Goal: Transaction & Acquisition: Download file/media

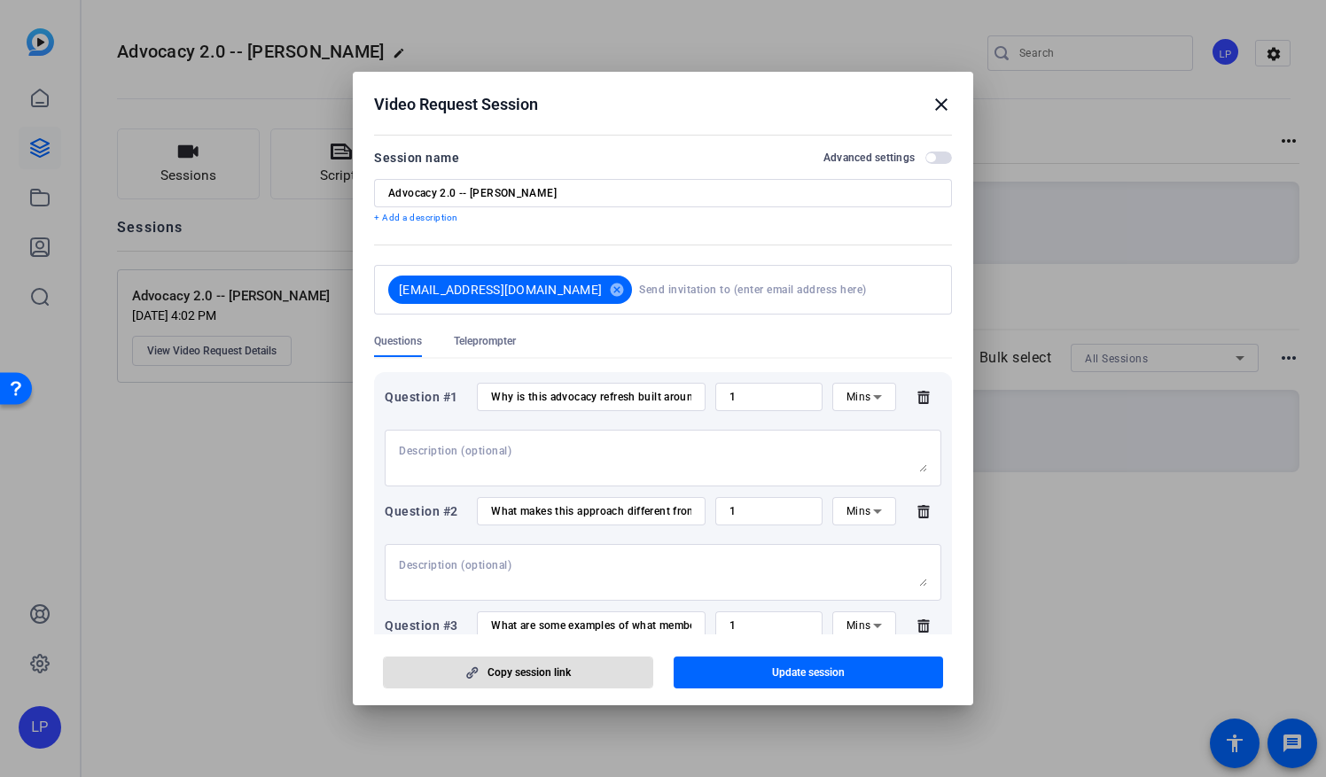
click at [940, 110] on mat-icon "close" at bounding box center [941, 104] width 21 height 21
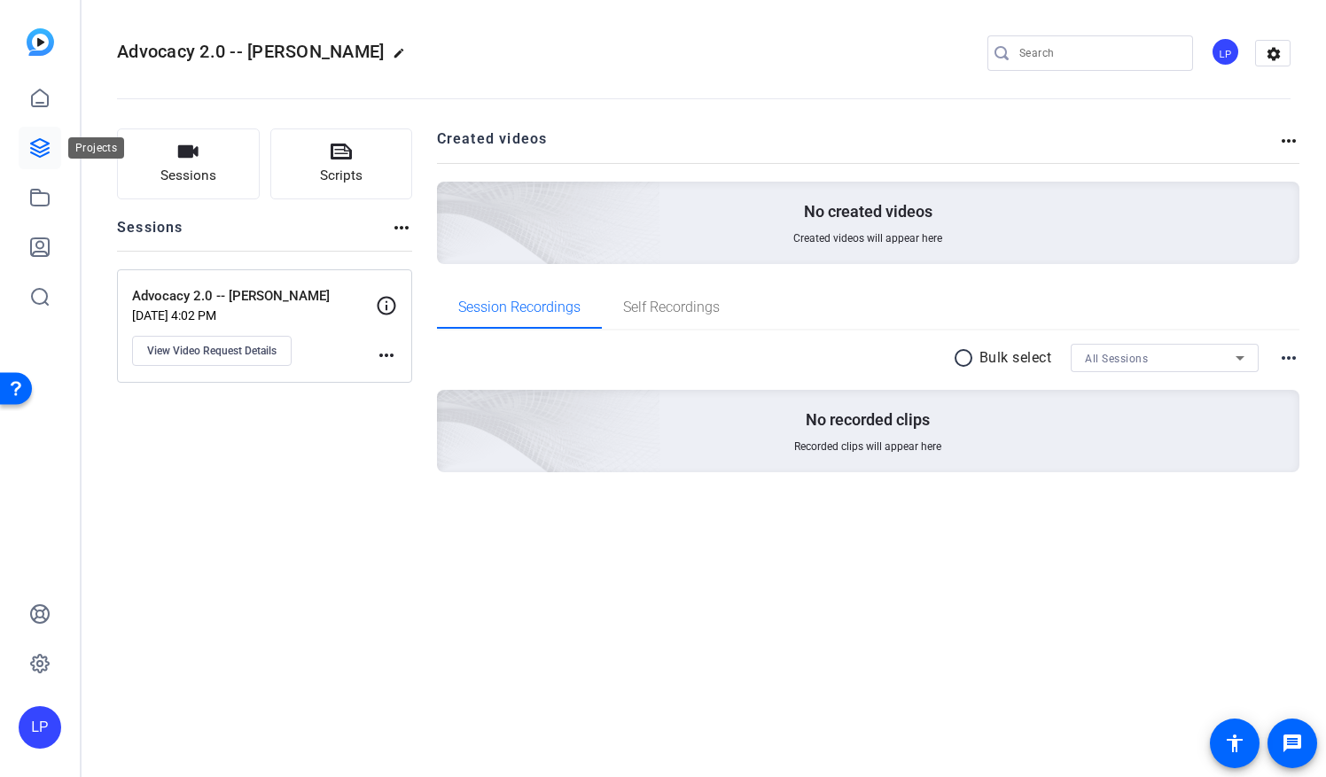
click at [27, 140] on link at bounding box center [40, 148] width 43 height 43
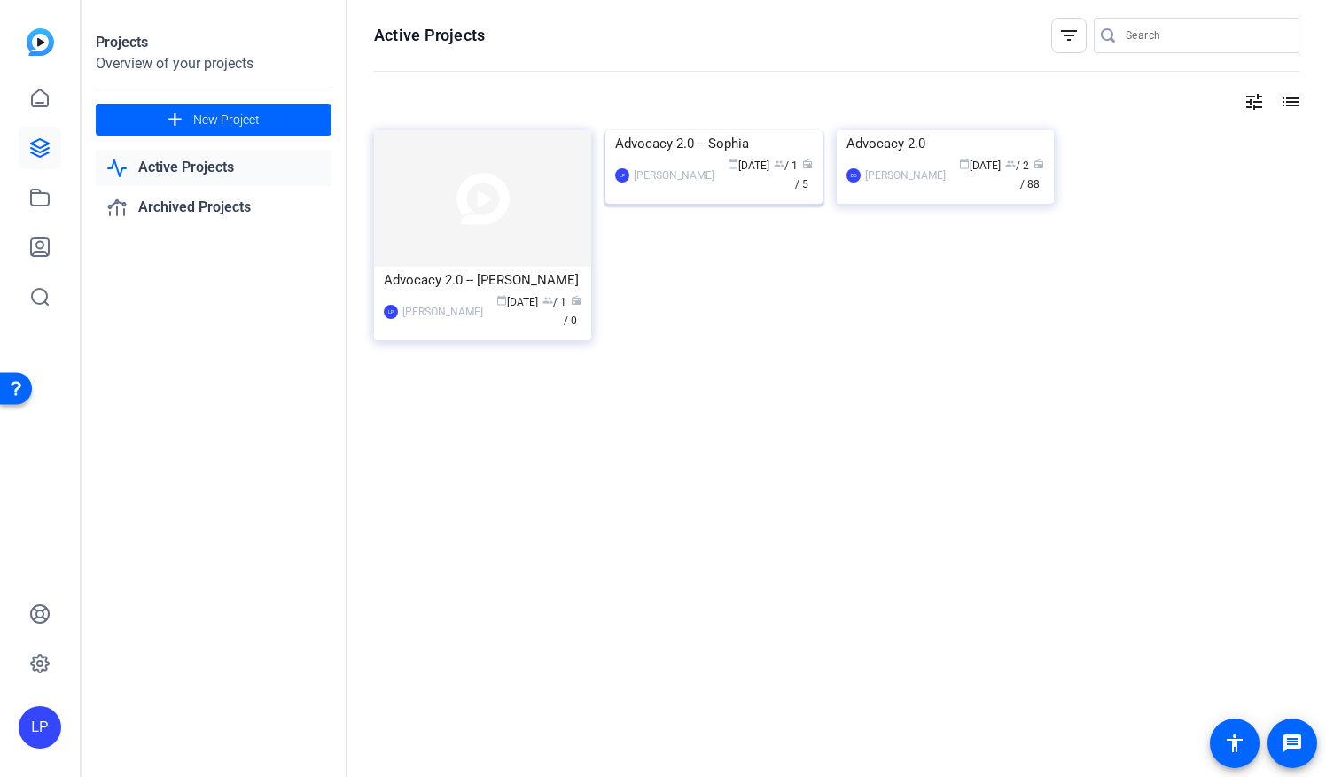
click at [721, 130] on img at bounding box center [713, 130] width 217 height 0
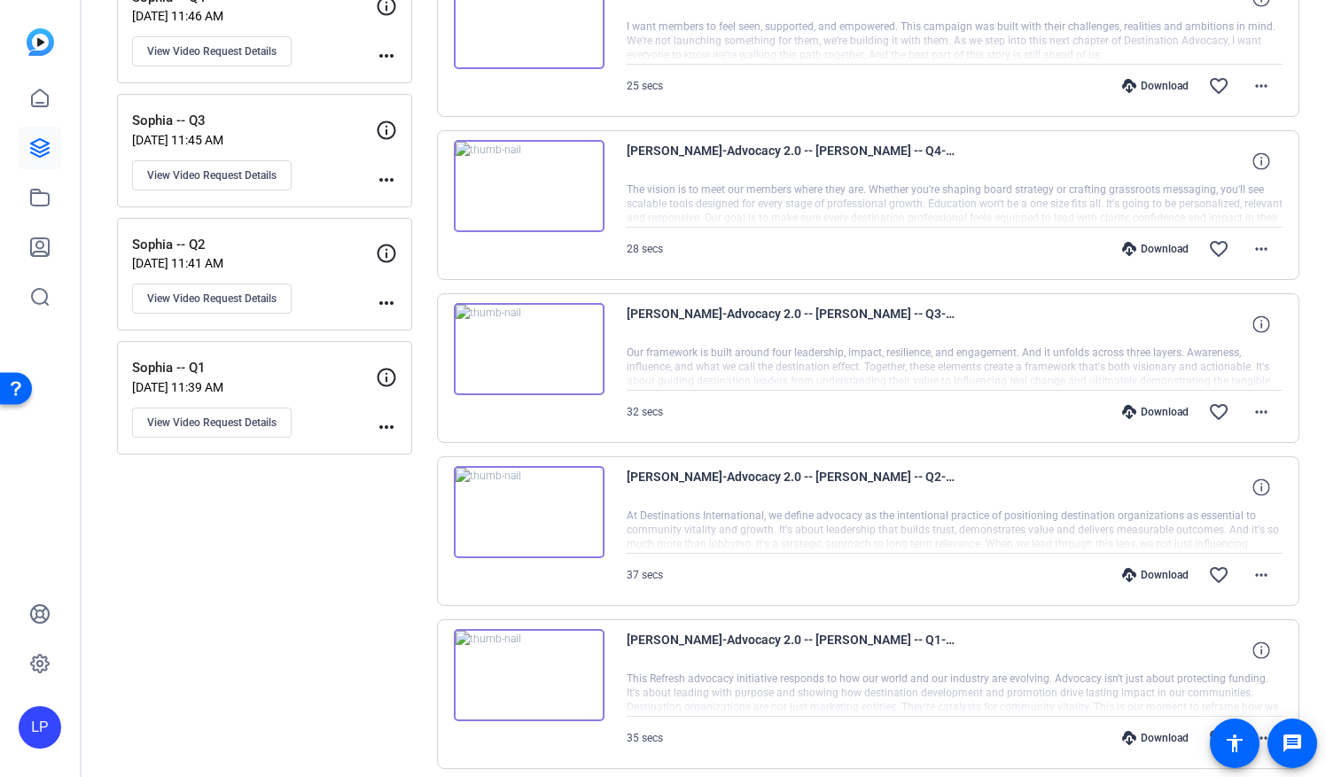
scroll to position [488, 0]
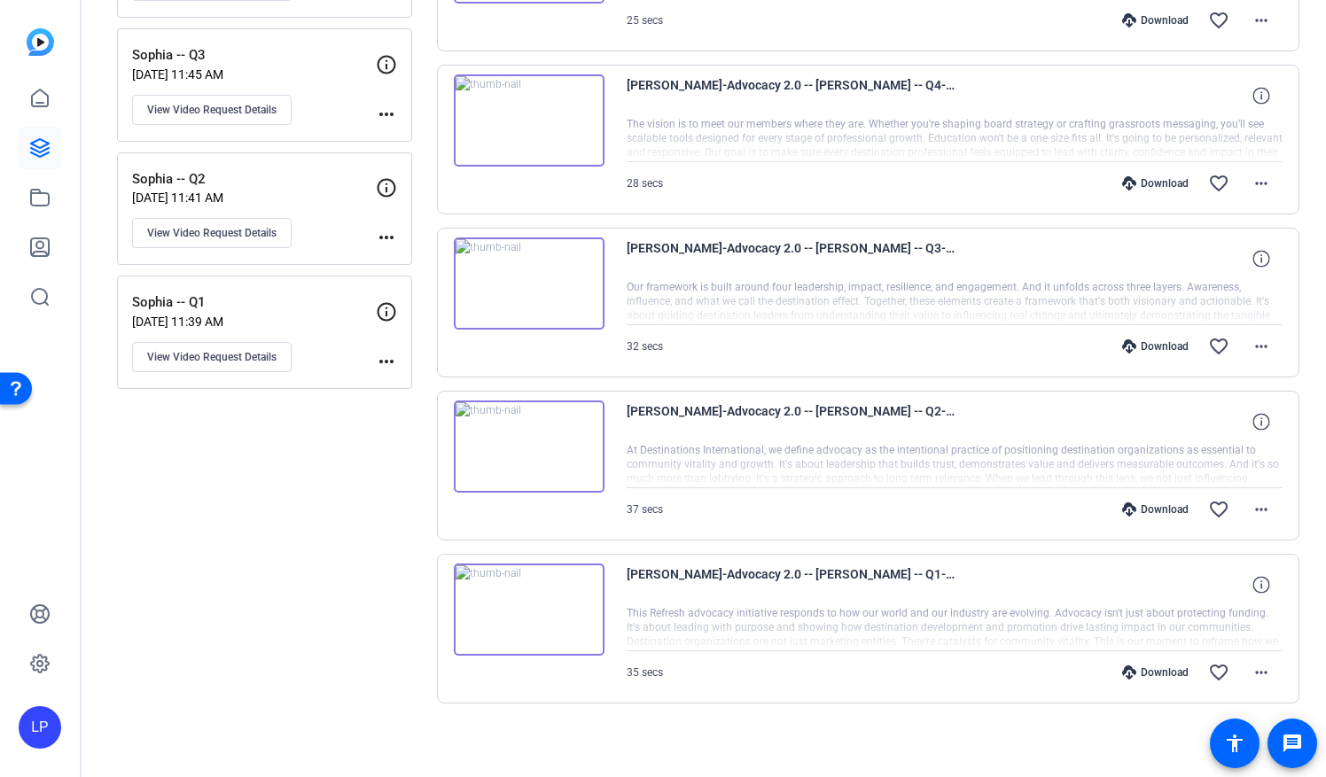
click at [528, 606] on img at bounding box center [529, 610] width 151 height 92
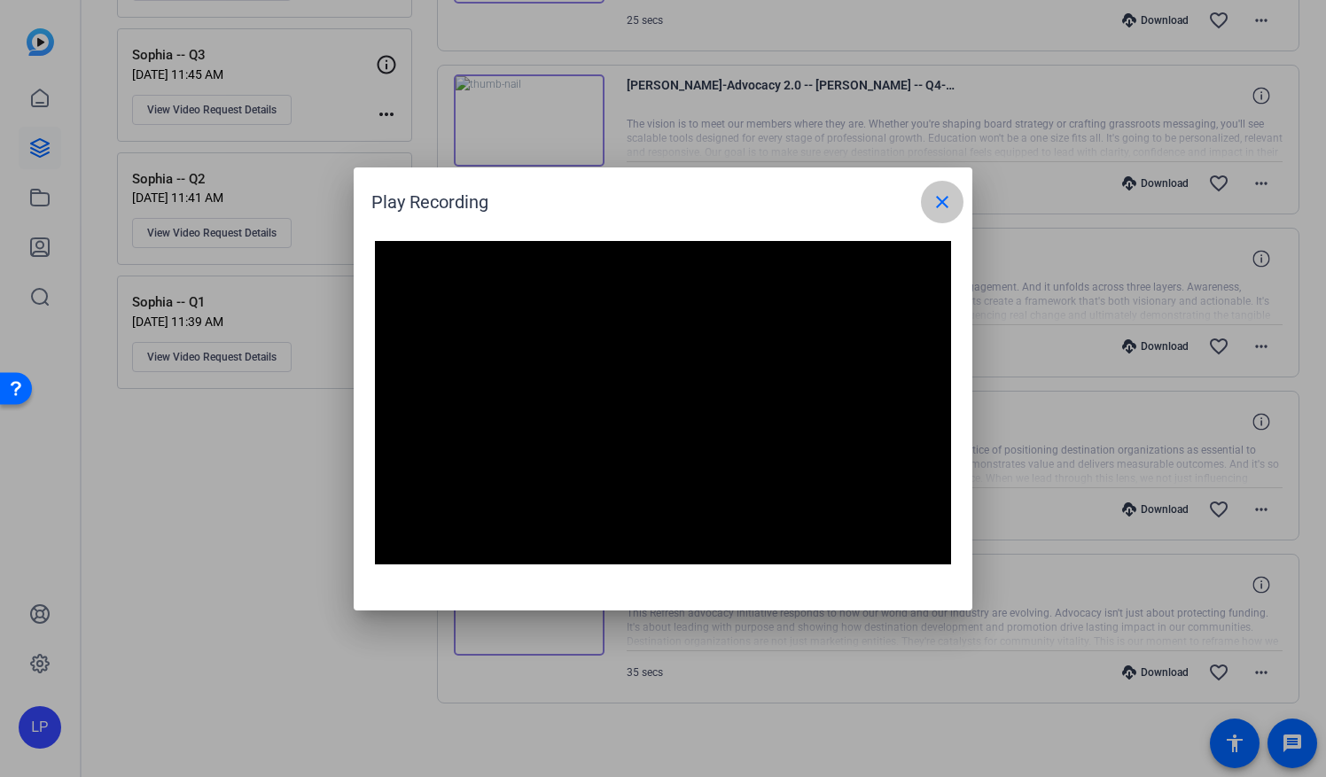
click at [936, 208] on mat-icon "close" at bounding box center [942, 201] width 21 height 21
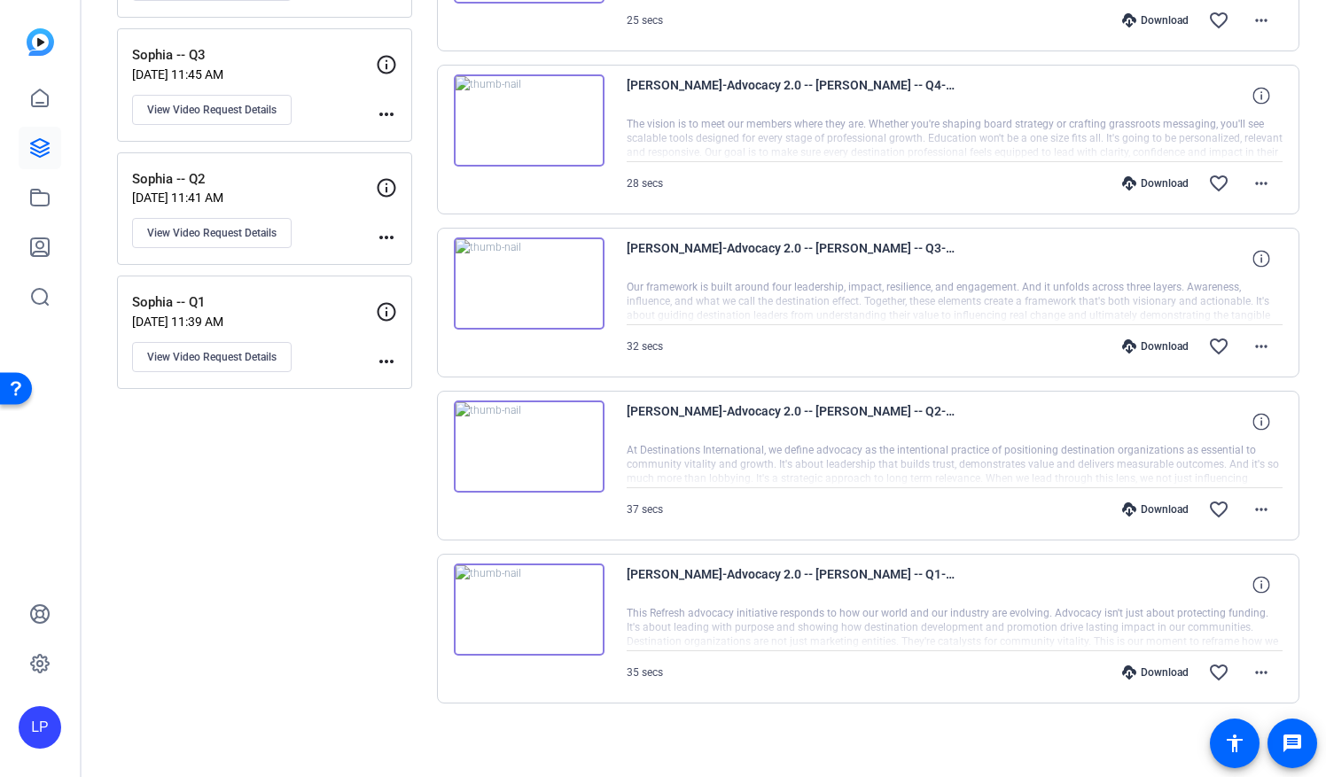
click at [525, 441] on img at bounding box center [529, 447] width 151 height 92
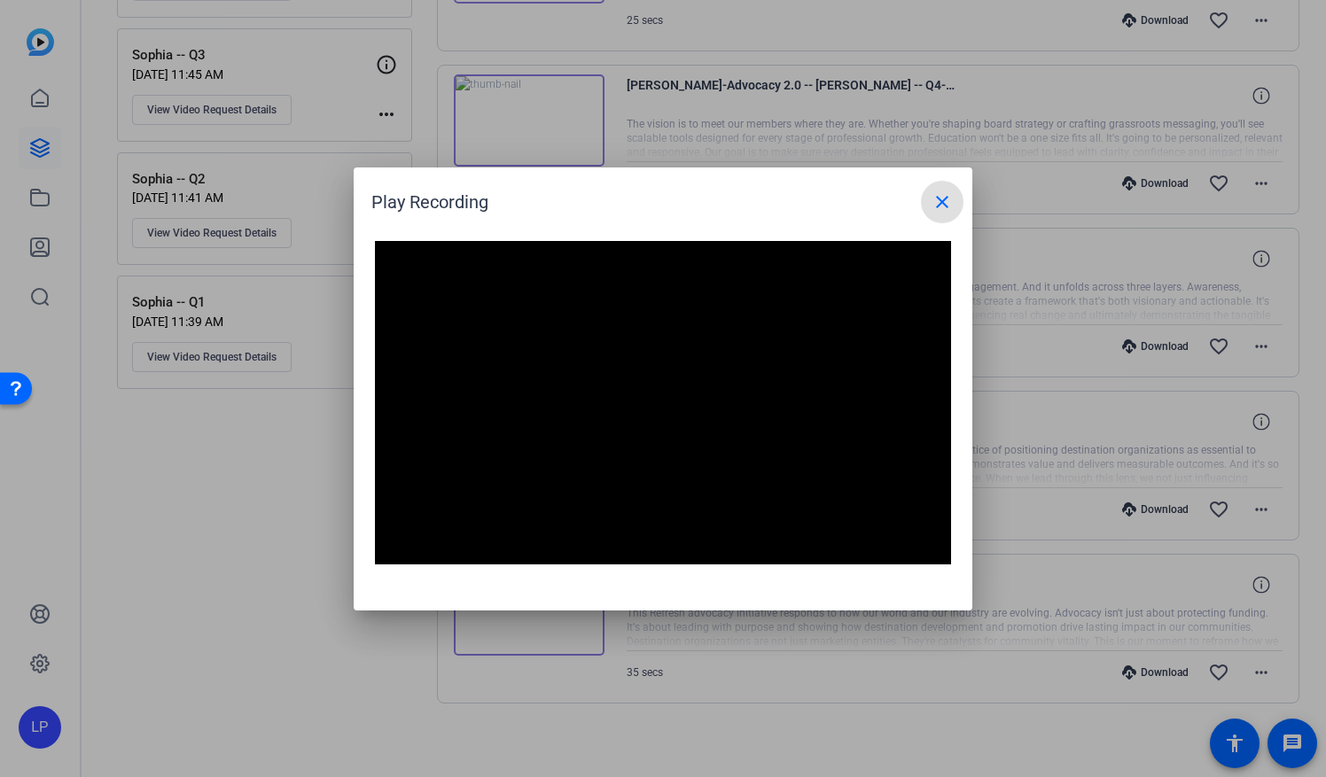
click at [933, 203] on mat-icon "close" at bounding box center [942, 201] width 21 height 21
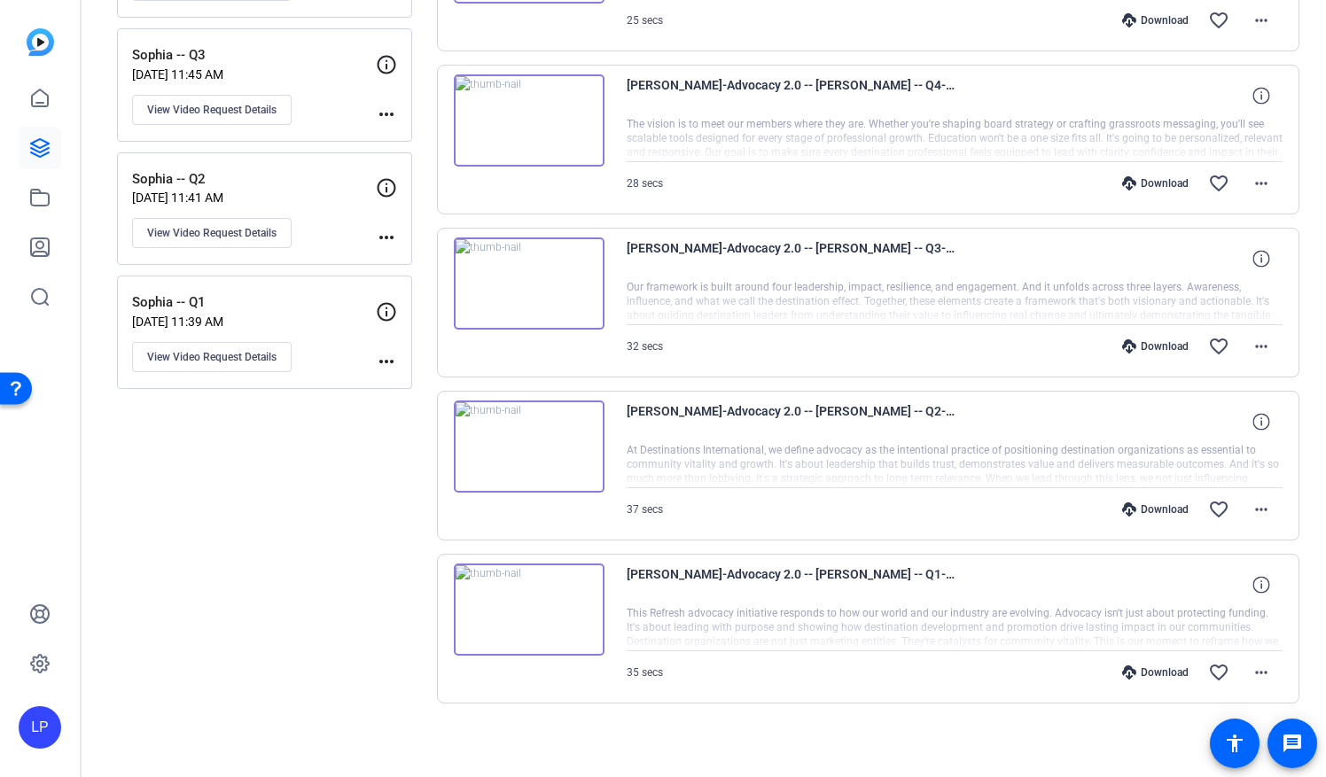
click at [528, 284] on img at bounding box center [529, 284] width 151 height 92
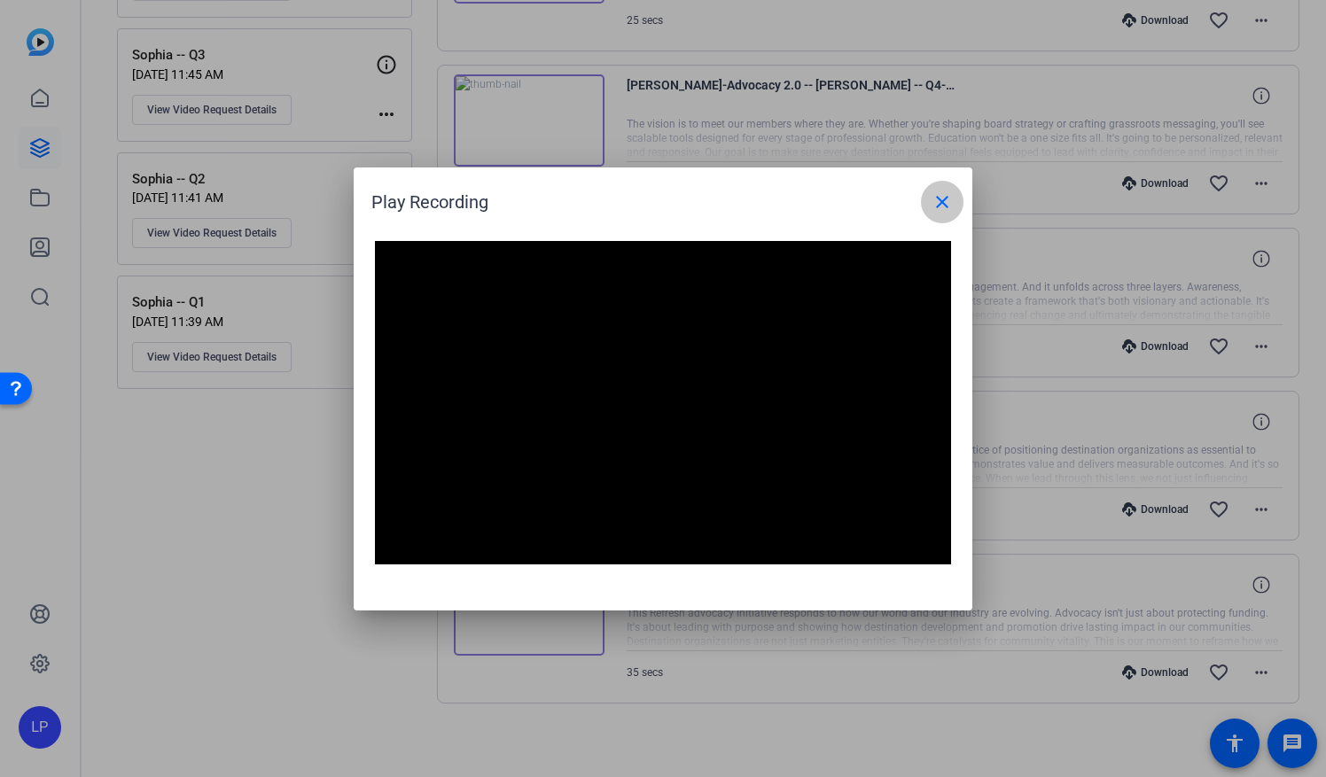
click at [947, 199] on mat-icon "close" at bounding box center [942, 201] width 21 height 21
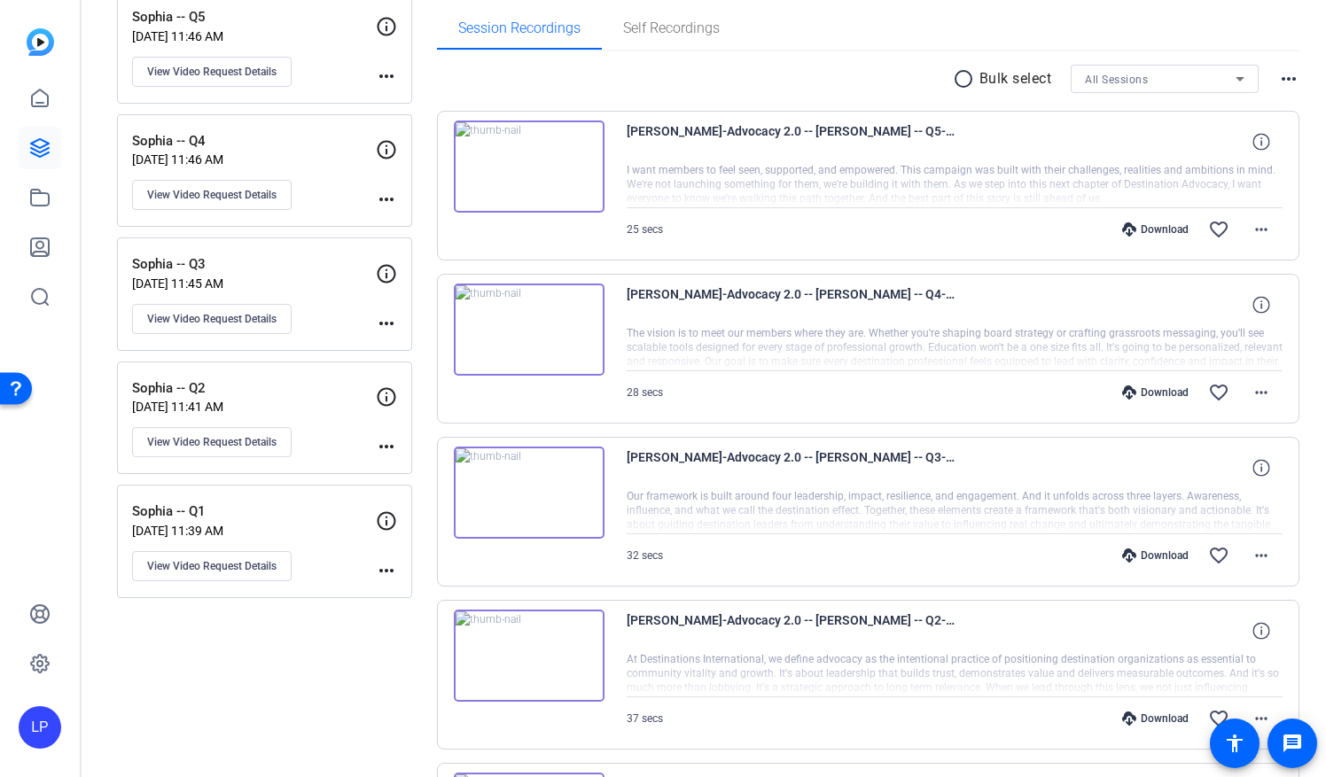
scroll to position [223, 0]
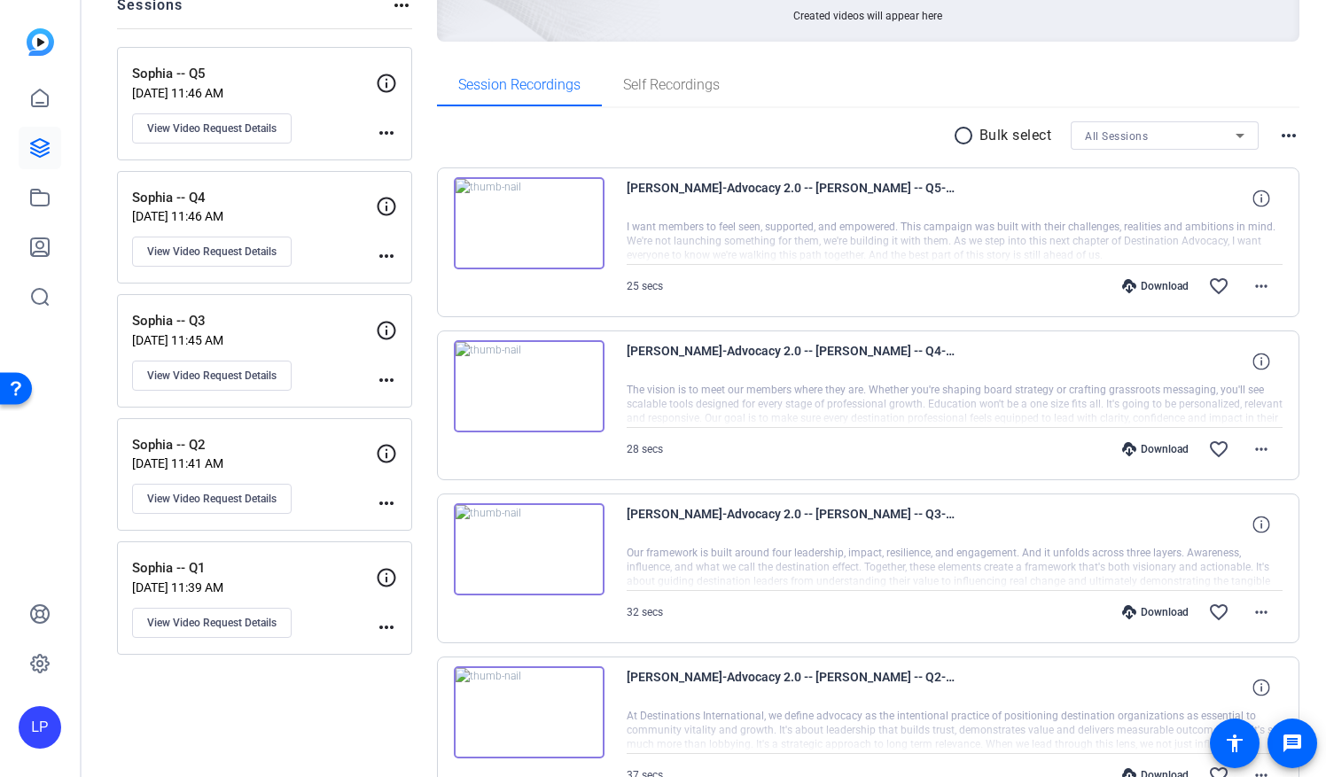
click at [523, 389] on img at bounding box center [529, 386] width 151 height 92
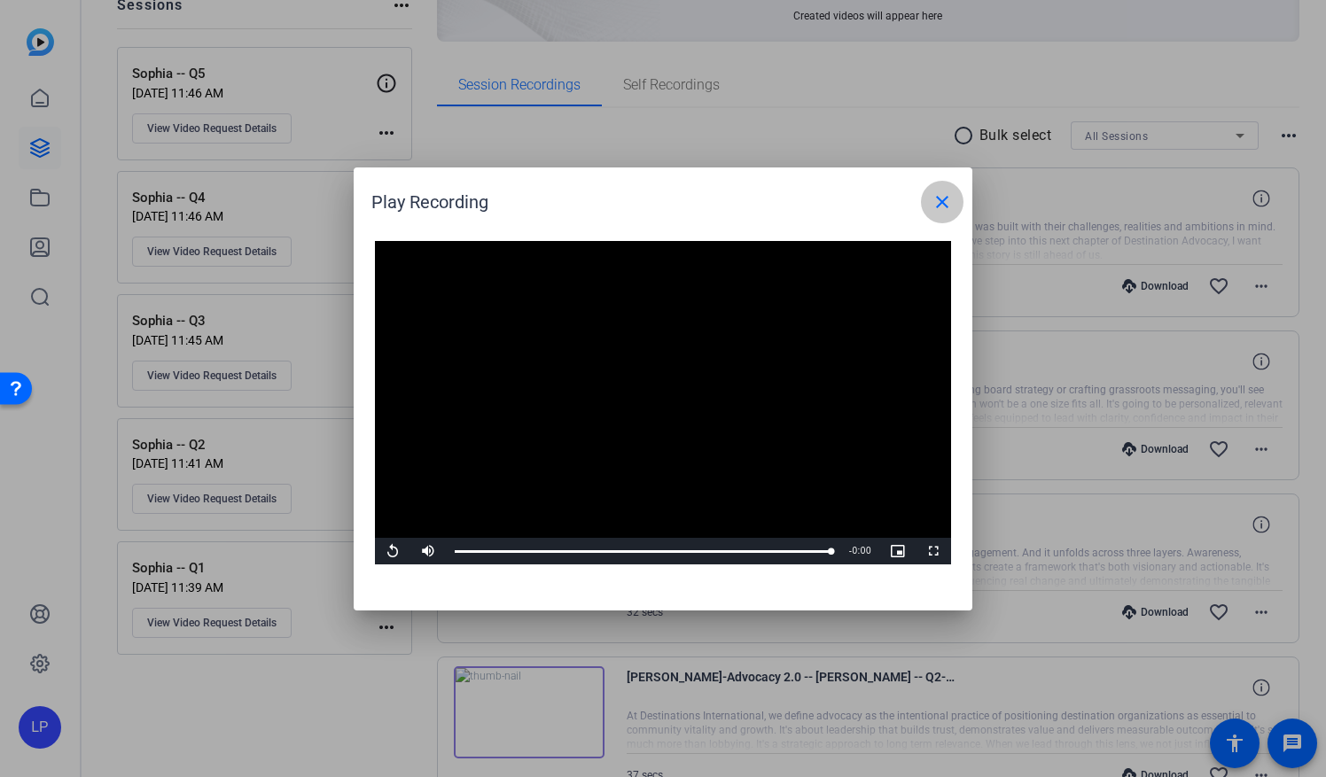
click at [943, 209] on mat-icon "close" at bounding box center [942, 201] width 21 height 21
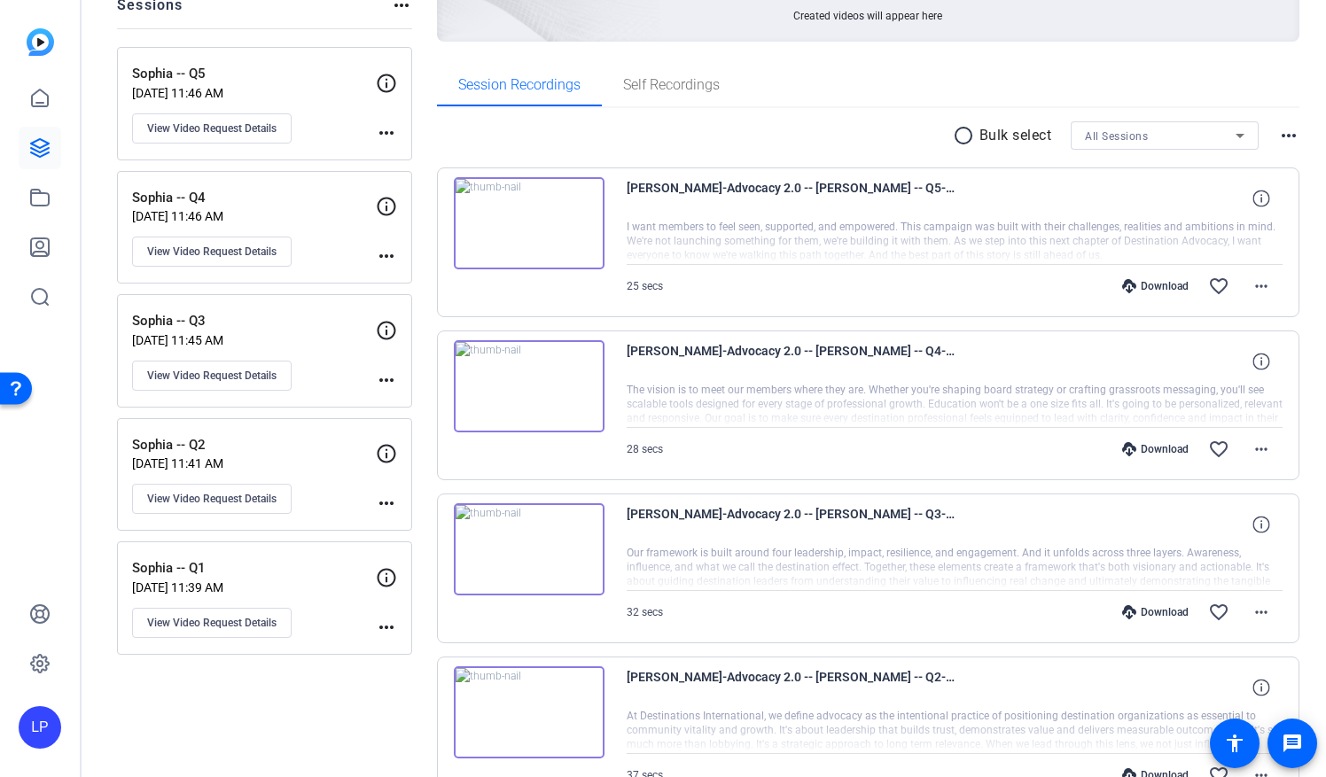
click at [527, 225] on img at bounding box center [529, 223] width 151 height 92
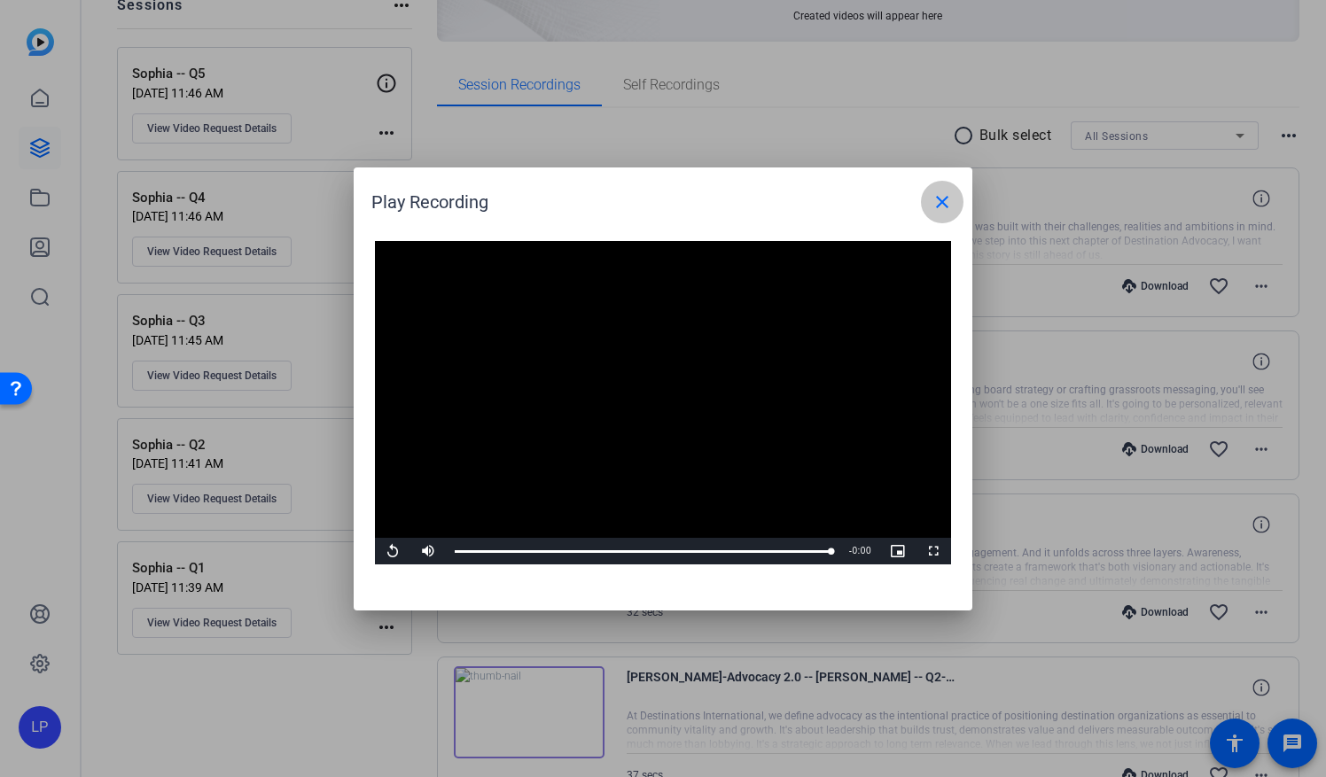
click at [951, 202] on mat-icon "close" at bounding box center [942, 201] width 21 height 21
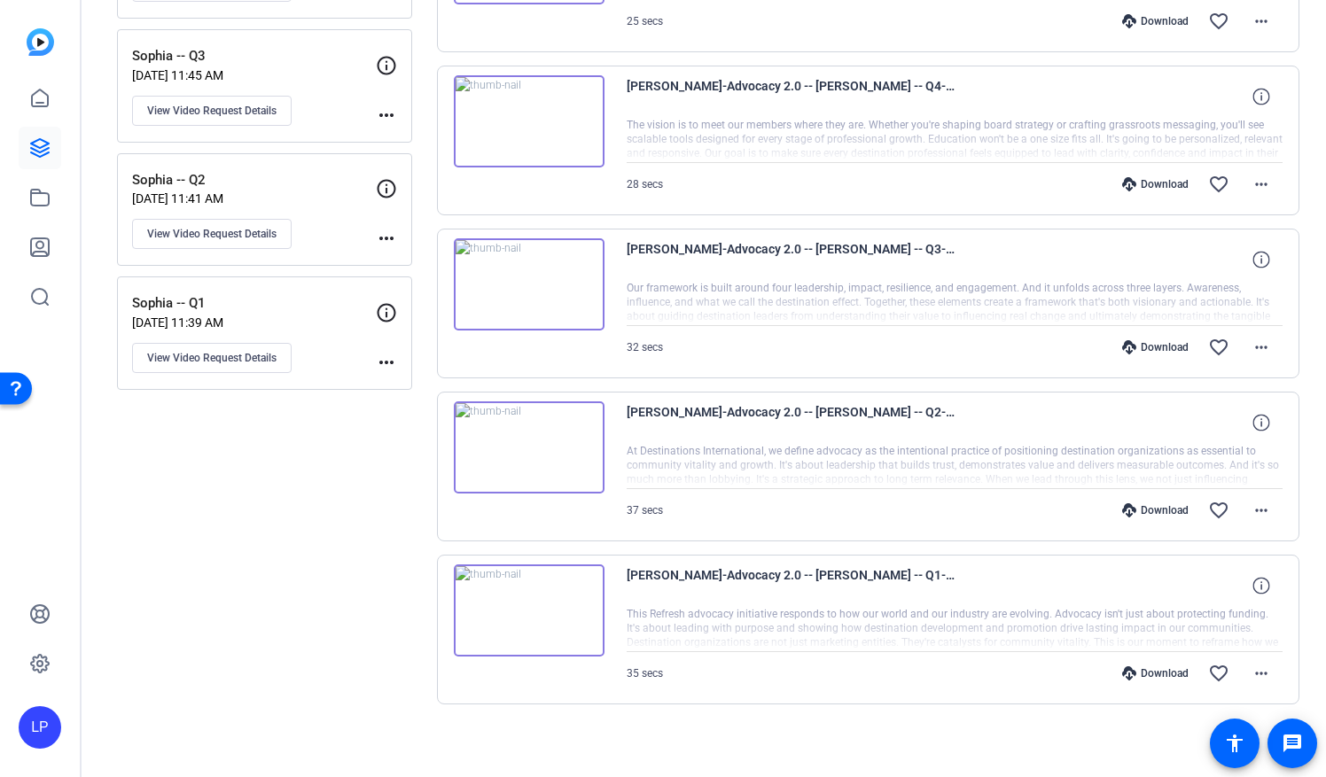
scroll to position [488, 0]
click at [521, 608] on img at bounding box center [529, 610] width 151 height 92
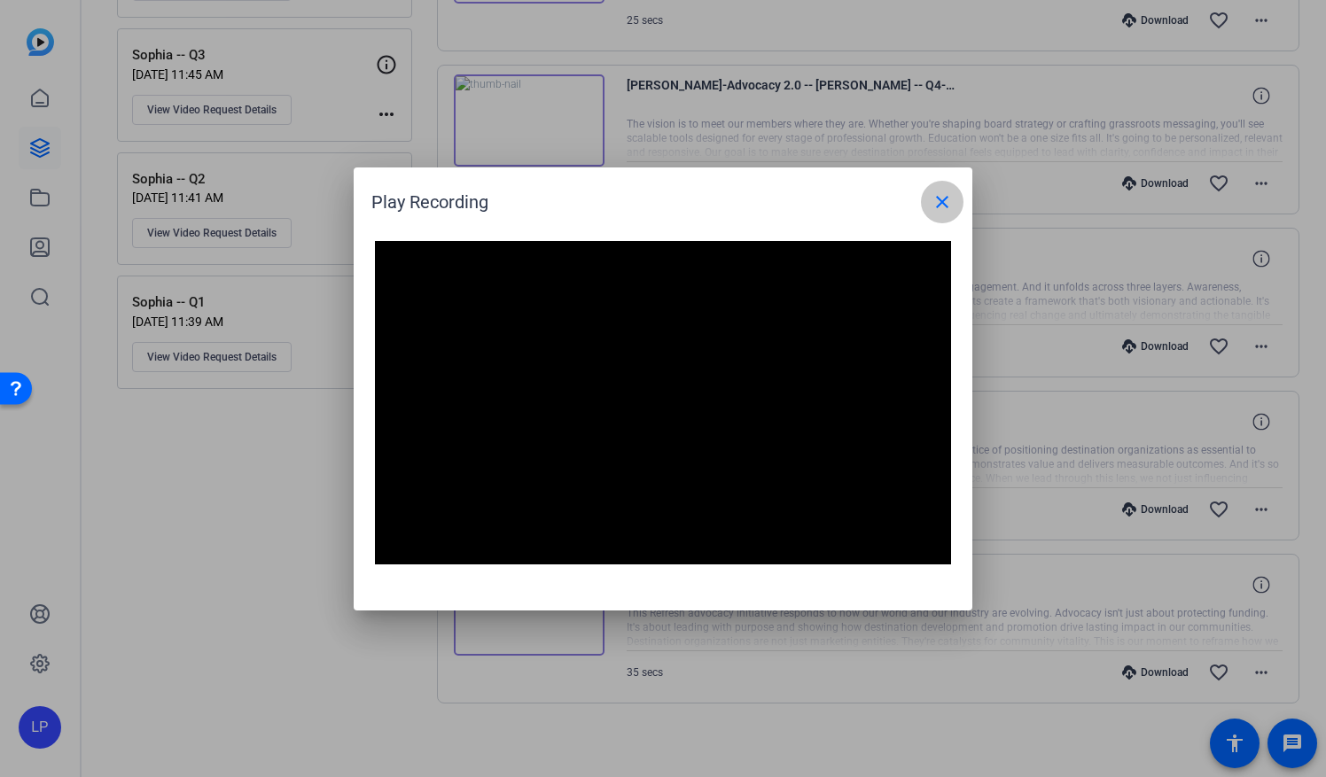
click at [940, 206] on mat-icon "close" at bounding box center [942, 201] width 21 height 21
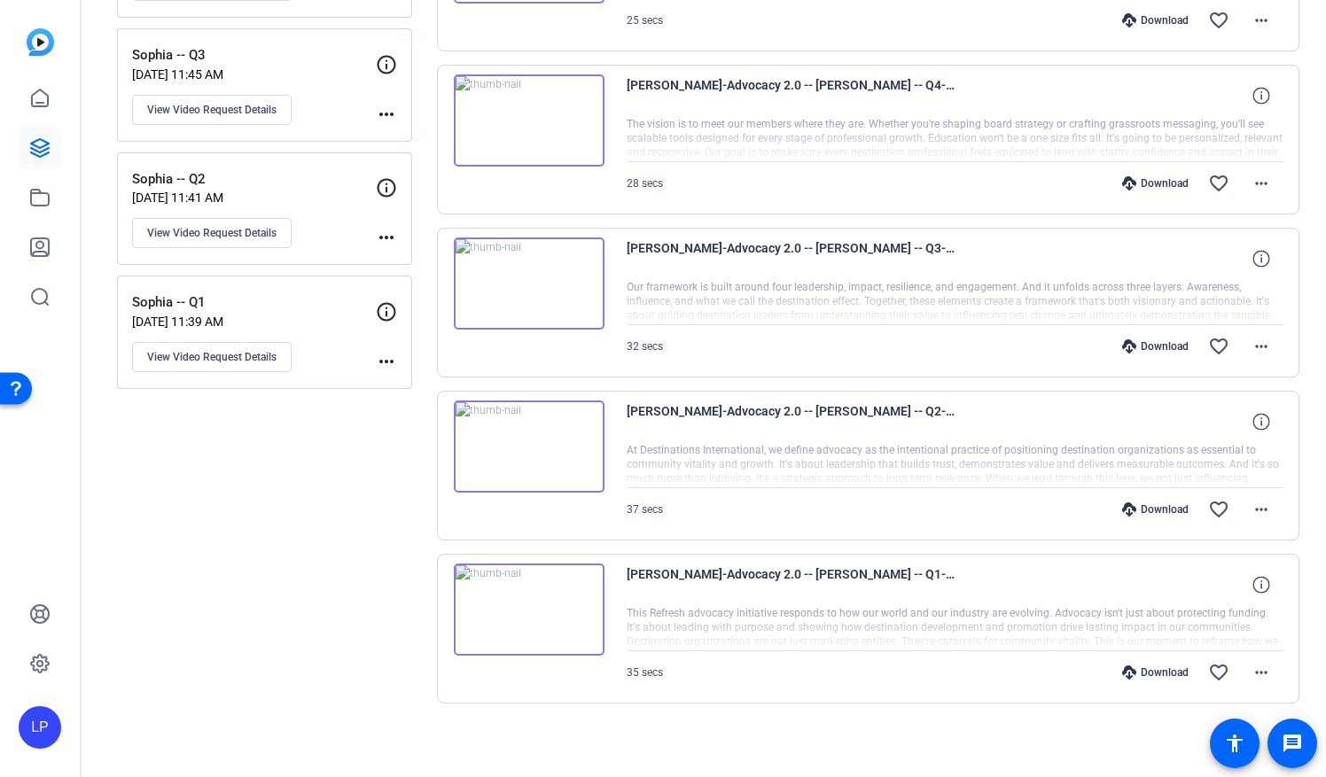
click at [1155, 666] on div "Download" at bounding box center [1155, 673] width 84 height 14
click at [1138, 504] on div "Download" at bounding box center [1155, 510] width 84 height 14
click at [1306, 140] on div "Sessions Scripts Sessions more_horiz Sophia -- Q5 [DATE] 11:46 AM View Video Re…" at bounding box center [704, 200] width 1245 height 1165
click at [1142, 344] on div "Download" at bounding box center [1155, 347] width 84 height 14
click at [1305, 183] on div "Sessions Scripts Sessions more_horiz Sophia -- Q5 [DATE] 11:46 AM View Video Re…" at bounding box center [704, 200] width 1245 height 1165
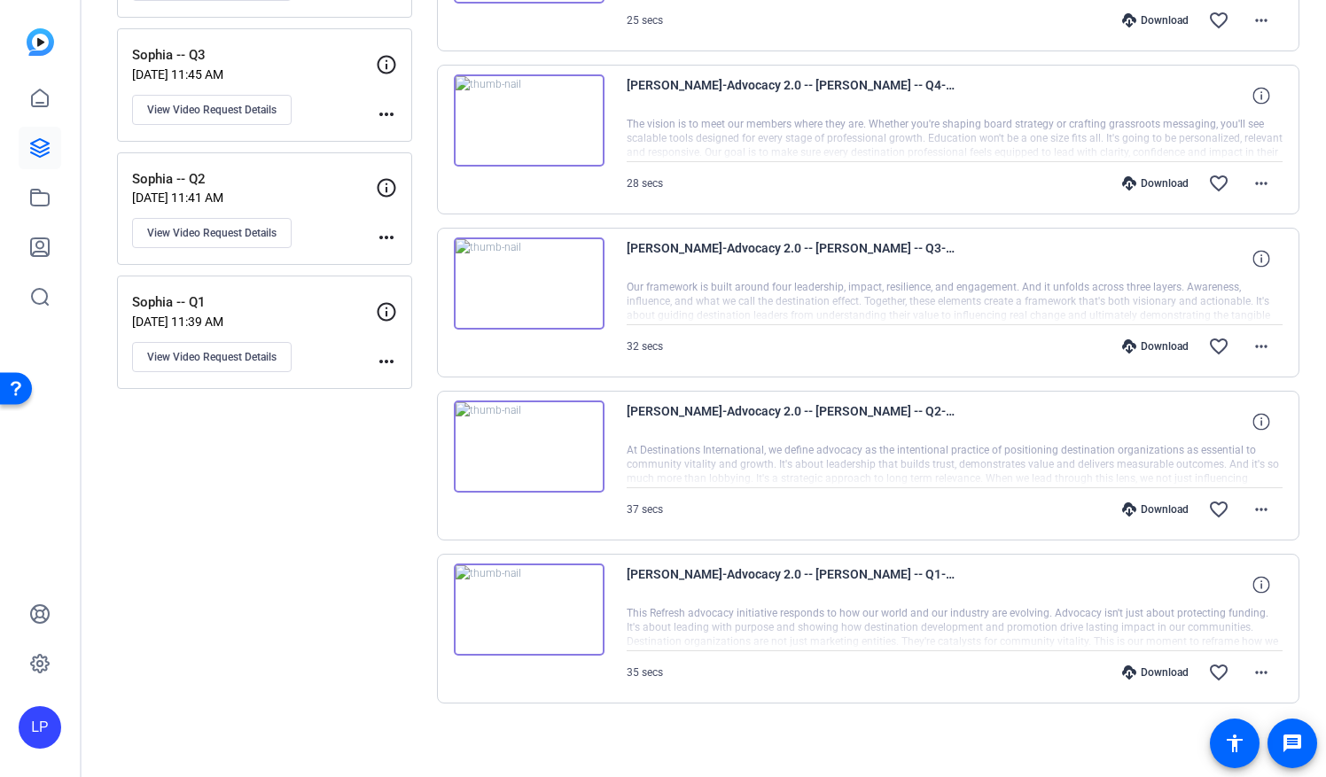
click at [1144, 181] on div "Download" at bounding box center [1155, 183] width 84 height 14
click at [1316, 277] on div "Sessions Scripts Sessions more_horiz Sophia -- Q5 [DATE] 11:46 AM View Video Re…" at bounding box center [704, 200] width 1245 height 1165
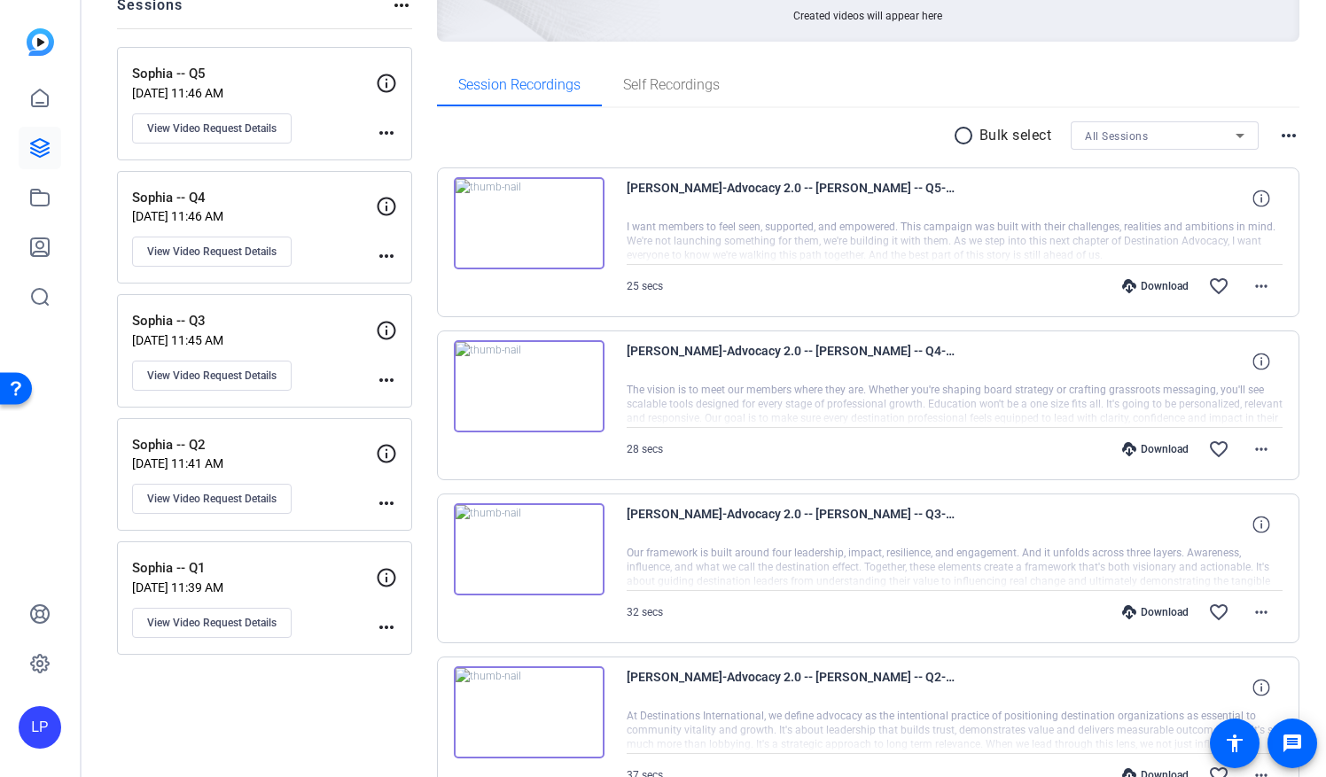
click at [1168, 285] on div "Download" at bounding box center [1155, 286] width 84 height 14
click at [1305, 343] on div "Sessions Scripts Sessions more_horiz Sophia -- Q5 [DATE] 11:46 AM View Video Re…" at bounding box center [704, 466] width 1245 height 1165
